Goal: Find specific page/section: Find specific page/section

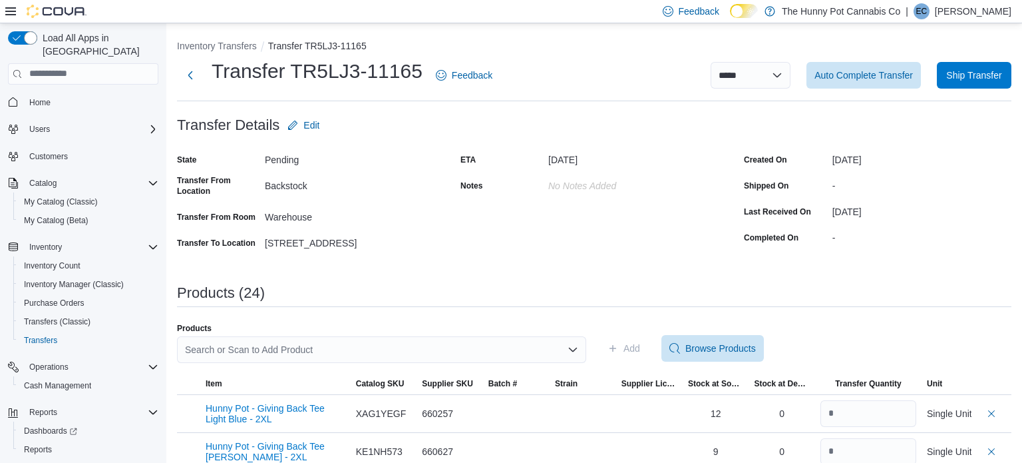
click at [70, 94] on span "Home" at bounding box center [91, 102] width 134 height 17
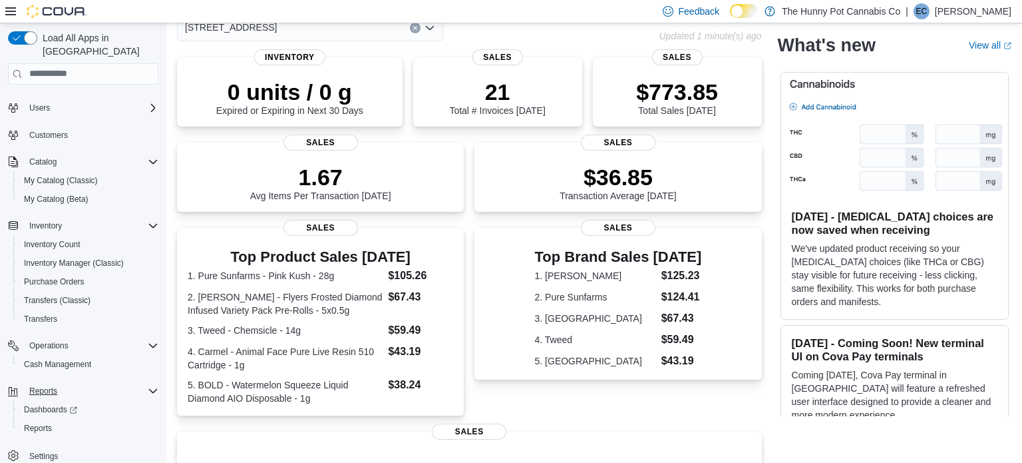
scroll to position [75, 0]
click at [43, 423] on span "Reports" at bounding box center [38, 428] width 28 height 11
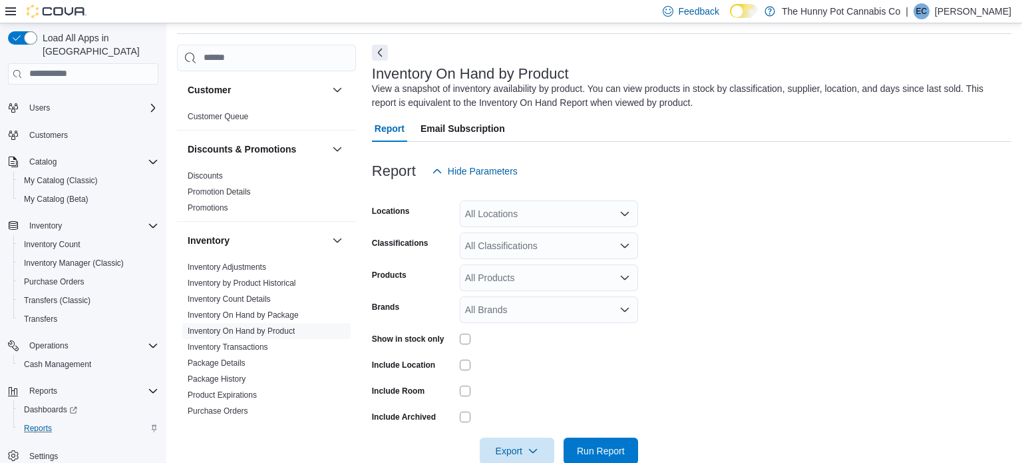
scroll to position [45, 0]
click at [590, 209] on div "All Locations" at bounding box center [549, 212] width 178 height 27
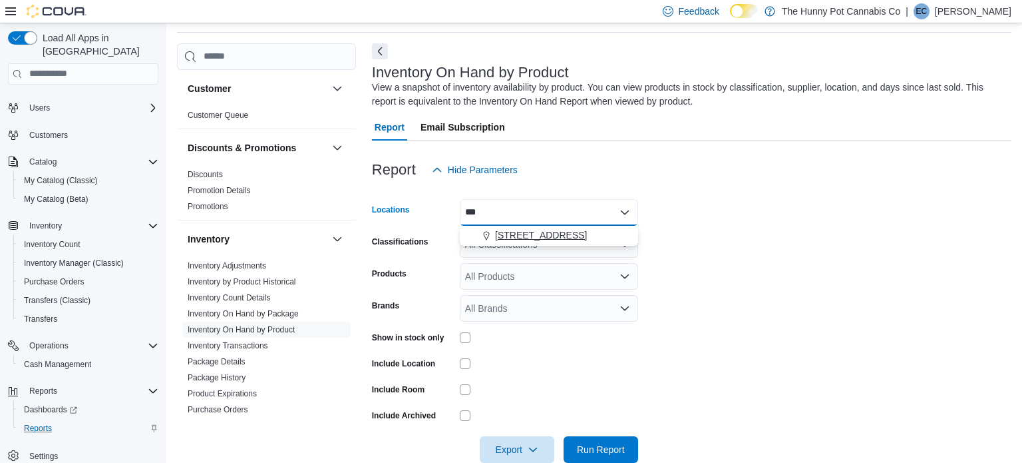
type input "***"
click at [575, 236] on div "[STREET_ADDRESS]" at bounding box center [549, 234] width 162 height 13
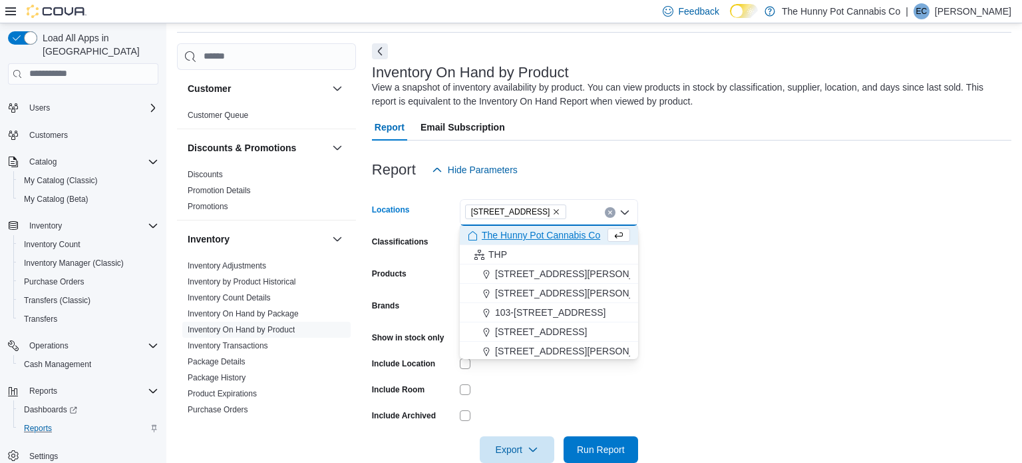
click at [812, 193] on div at bounding box center [692, 191] width 640 height 16
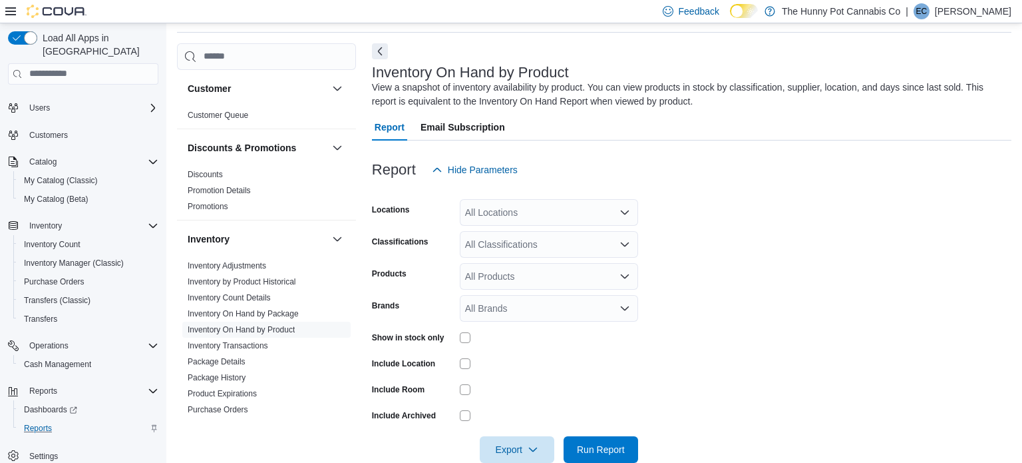
click at [695, 223] on form "Locations All Locations Classifications All Classifications Products All Produc…" at bounding box center [692, 323] width 640 height 280
